Goal: Find specific page/section: Find specific page/section

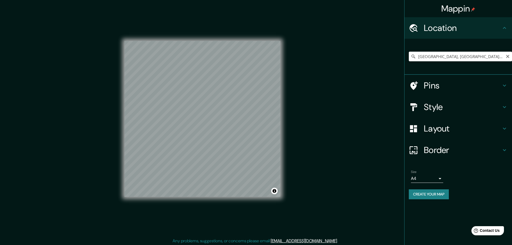
click at [490, 60] on input "[GEOGRAPHIC_DATA], [GEOGRAPHIC_DATA][PERSON_NAME], [GEOGRAPHIC_DATA]" at bounding box center [460, 57] width 103 height 10
click at [507, 56] on icon "Clear" at bounding box center [508, 56] width 4 height 4
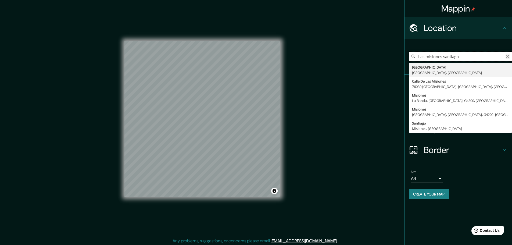
type input "Las misiones santiago"
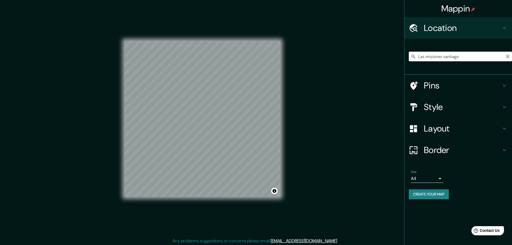
click at [507, 56] on icon "Clear" at bounding box center [507, 56] width 3 height 3
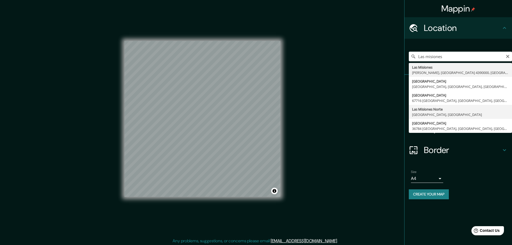
type input "[GEOGRAPHIC_DATA] [GEOGRAPHIC_DATA], [GEOGRAPHIC_DATA], [GEOGRAPHIC_DATA]"
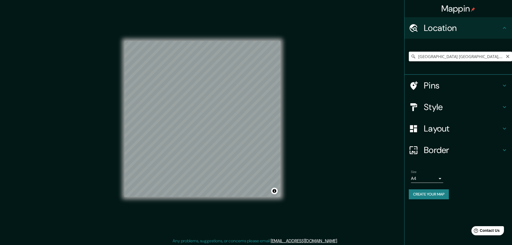
click at [503, 53] on input "[GEOGRAPHIC_DATA] [GEOGRAPHIC_DATA], [GEOGRAPHIC_DATA], [GEOGRAPHIC_DATA]" at bounding box center [460, 57] width 103 height 10
click at [488, 52] on input "[GEOGRAPHIC_DATA] [GEOGRAPHIC_DATA], [GEOGRAPHIC_DATA], [GEOGRAPHIC_DATA]" at bounding box center [460, 57] width 103 height 10
click at [488, 57] on input "[GEOGRAPHIC_DATA] [GEOGRAPHIC_DATA], [GEOGRAPHIC_DATA], [GEOGRAPHIC_DATA]" at bounding box center [460, 57] width 103 height 10
click at [508, 55] on icon "Clear" at bounding box center [508, 56] width 4 height 4
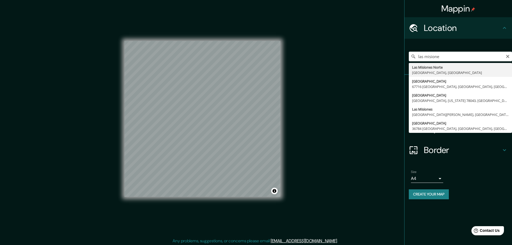
type input "[GEOGRAPHIC_DATA] [GEOGRAPHIC_DATA], [GEOGRAPHIC_DATA], [GEOGRAPHIC_DATA]"
